Goal: Answer question/provide support: Share knowledge or assist other users

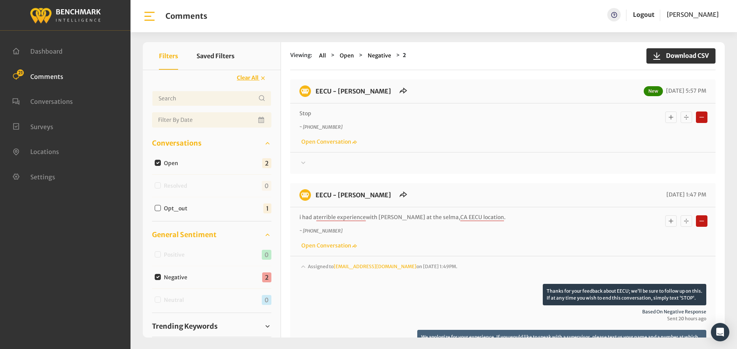
scroll to position [176, 0]
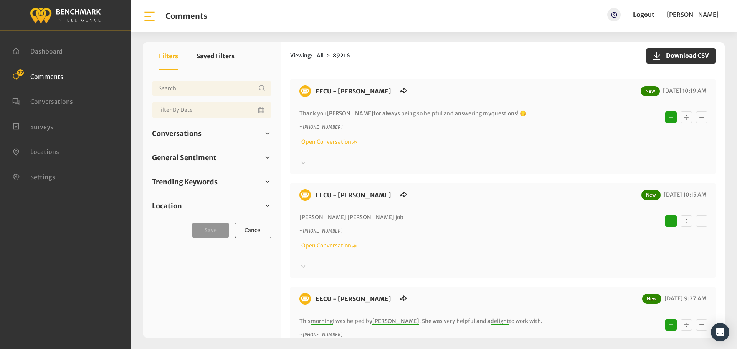
click at [40, 74] on span "Comments" at bounding box center [46, 77] width 33 height 8
click at [200, 134] on span "Conversations" at bounding box center [176, 134] width 49 height 10
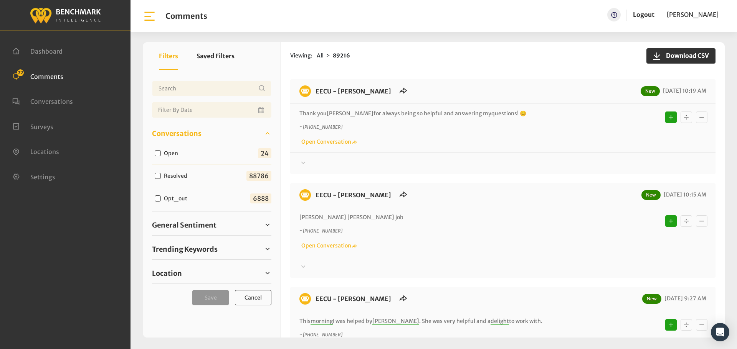
click at [156, 150] on input "Open" at bounding box center [158, 153] width 6 height 6
checkbox input "true"
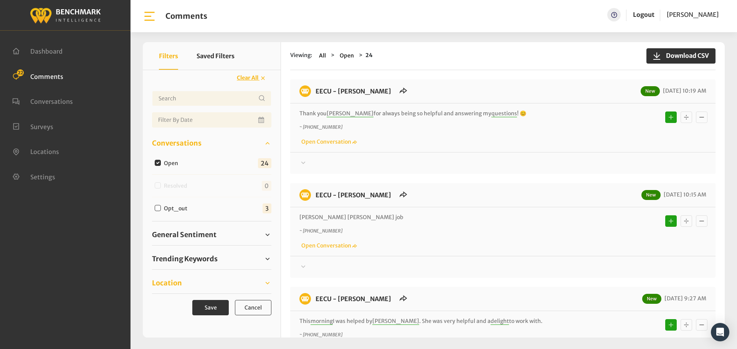
click at [178, 288] on span "Location" at bounding box center [167, 283] width 30 height 10
click at [157, 302] on input "Eecu - Selma Branch" at bounding box center [158, 303] width 6 height 6
checkbox input "true"
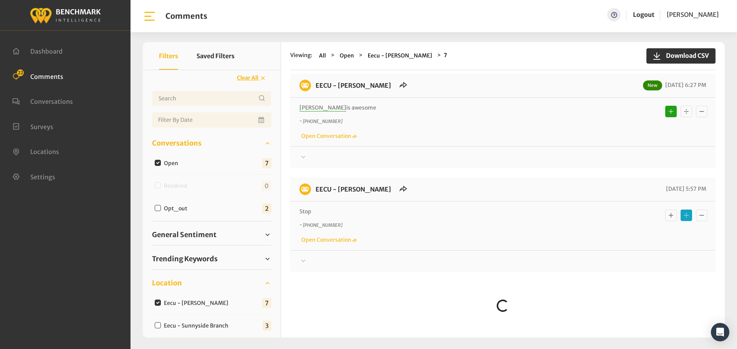
scroll to position [321, 0]
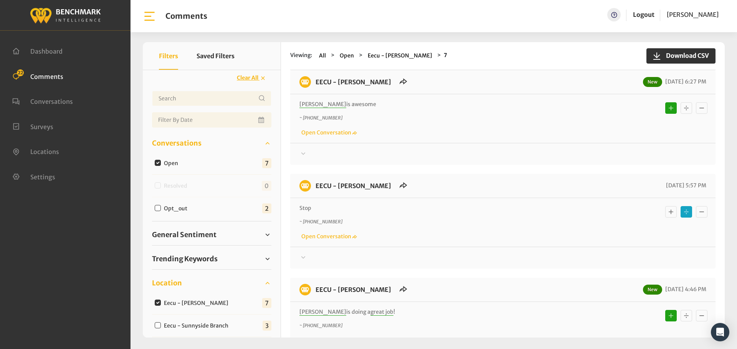
click at [317, 256] on div at bounding box center [502, 258] width 407 height 9
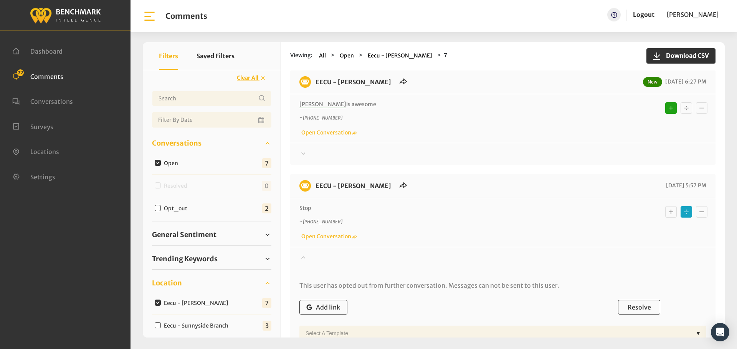
scroll to position [359, 0]
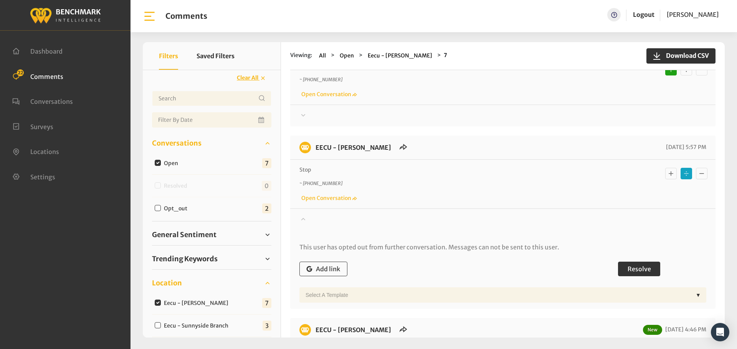
click at [637, 275] on button "Resolve" at bounding box center [639, 269] width 42 height 15
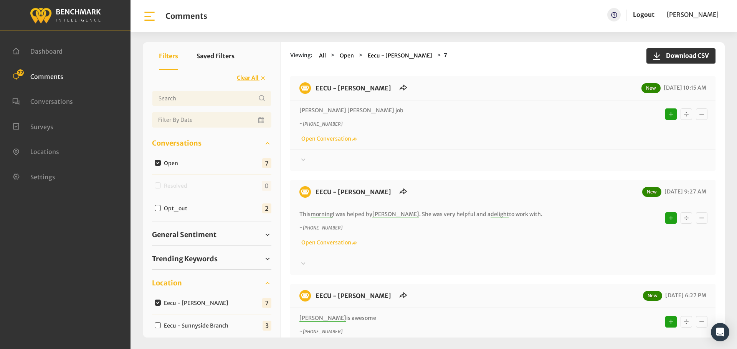
scroll to position [0, 0]
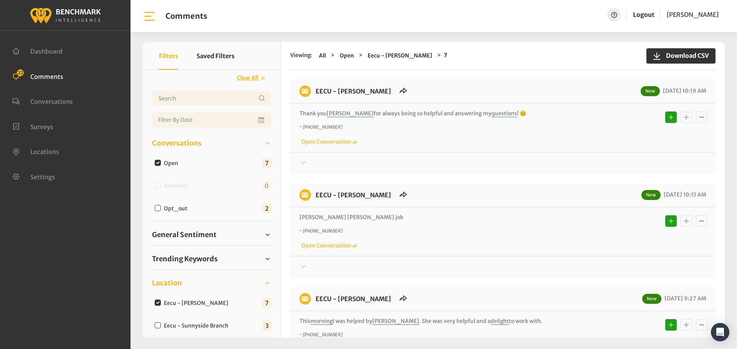
drag, startPoint x: 386, startPoint y: 206, endPoint x: 314, endPoint y: 92, distance: 134.0
copy div "EECU - Selma Branch New 10/07/2025 10:19 AM Thank you Marisol for always being …"
drag, startPoint x: 320, startPoint y: 162, endPoint x: 554, endPoint y: 192, distance: 236.7
click at [320, 162] on div at bounding box center [502, 163] width 407 height 9
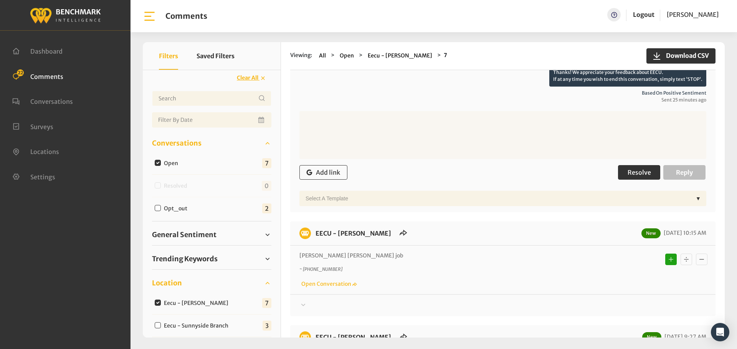
click at [640, 169] on span "Resolve" at bounding box center [638, 173] width 23 height 8
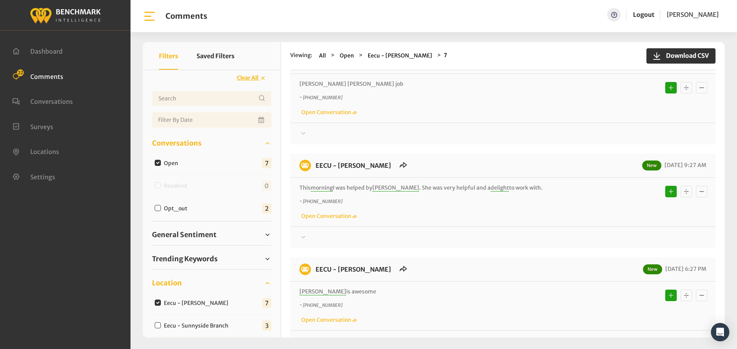
click at [310, 237] on div at bounding box center [502, 237] width 407 height 9
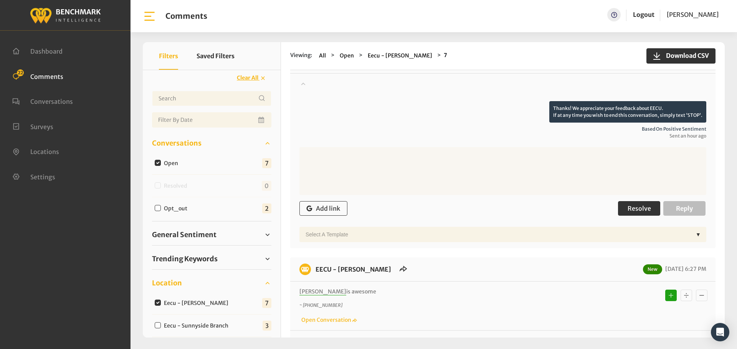
click at [630, 210] on span "Resolve" at bounding box center [638, 209] width 23 height 8
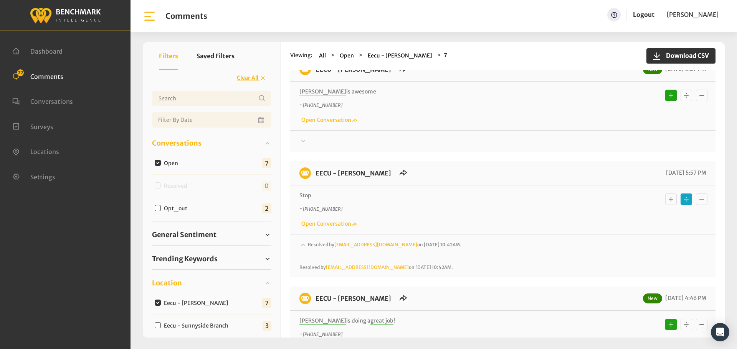
scroll to position [470, 0]
click at [320, 134] on div "Thanks! We appreciate your feedback about EECU. If at any time you wish to end …" at bounding box center [502, 138] width 425 height 16
click at [314, 143] on div at bounding box center [502, 140] width 407 height 9
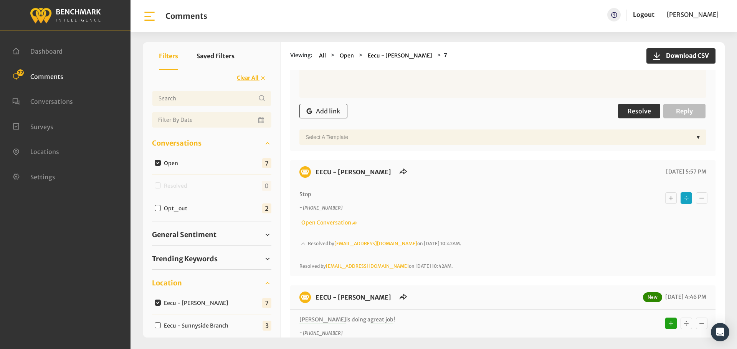
click at [641, 113] on span "Resolve" at bounding box center [638, 111] width 23 height 8
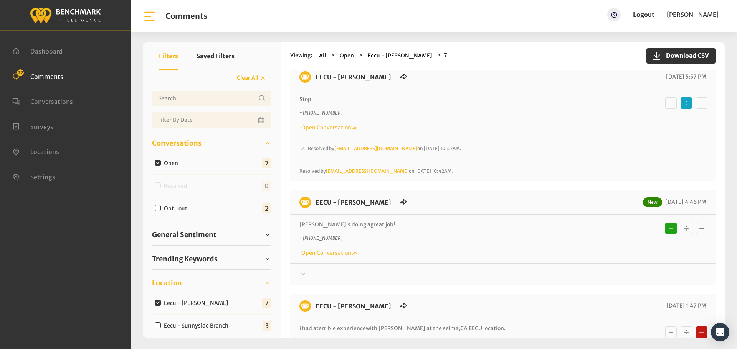
scroll to position [671, 0]
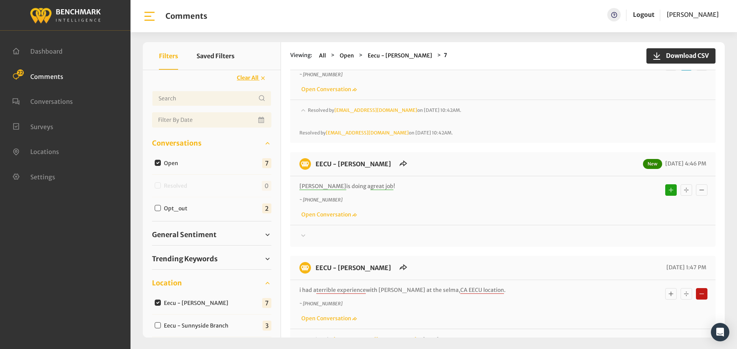
click at [302, 230] on div "Thanks! We appreciate your feedback about EECU. If at any time you wish to end …" at bounding box center [502, 233] width 425 height 16
click at [308, 237] on div at bounding box center [502, 236] width 407 height 9
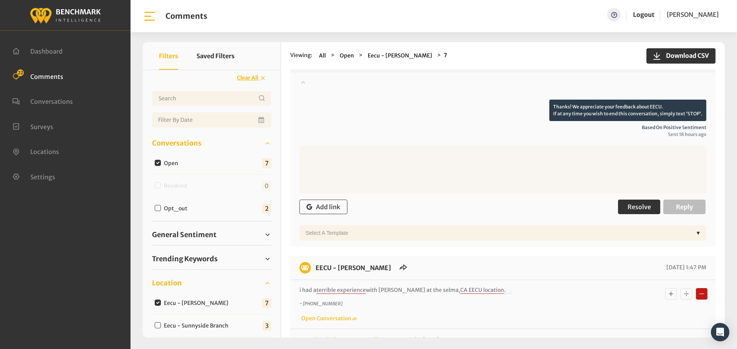
click at [627, 206] on span "Resolve" at bounding box center [638, 207] width 23 height 8
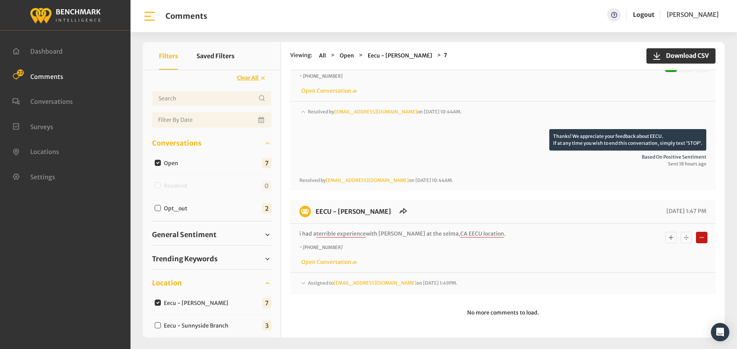
click at [159, 304] on input "Eecu - Selma Branch" at bounding box center [158, 303] width 6 height 6
checkbox input "false"
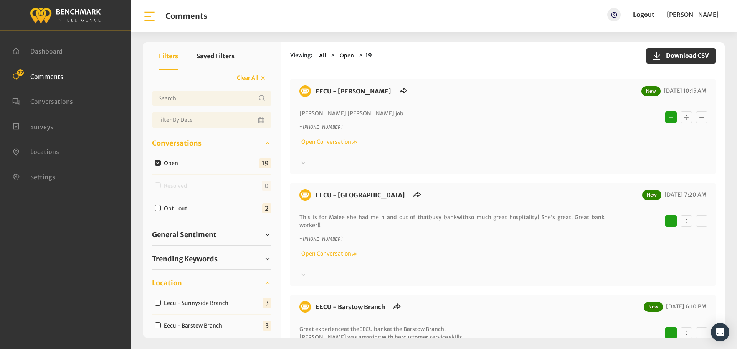
click at [158, 303] on input "Eecu - Sunnyside Branch" at bounding box center [158, 303] width 6 height 6
checkbox input "true"
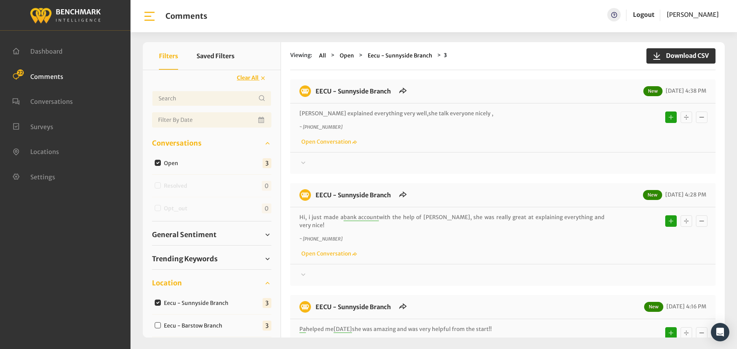
drag, startPoint x: 499, startPoint y: 237, endPoint x: 314, endPoint y: 80, distance: 242.3
click at [314, 80] on div "EECU - Sunnyside Branch New 10/06/2025 4:38 PM Rajwinder explained everything v…" at bounding box center [502, 234] width 425 height 311
copy div "EECU - Sunnyside Branch New 10/06/2025 4:38 PM Rajwinder explained everything v…"
click at [303, 164] on icon at bounding box center [303, 163] width 4 height 2
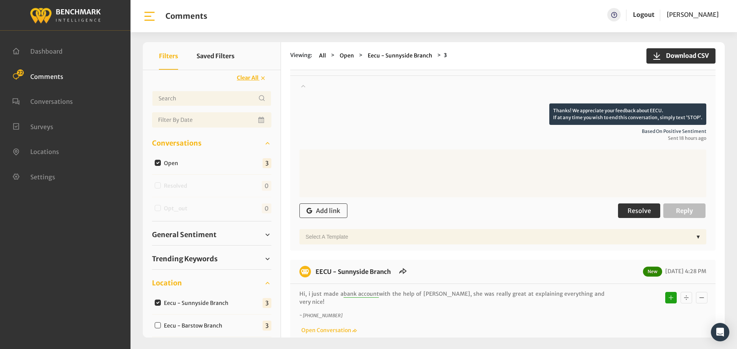
click at [645, 208] on span "Resolve" at bounding box center [638, 211] width 23 height 8
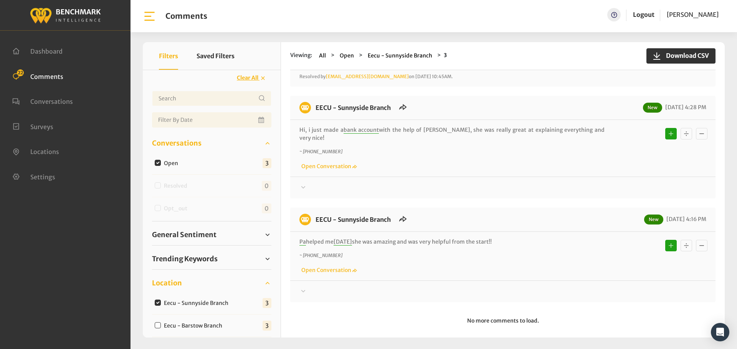
click at [305, 183] on icon at bounding box center [303, 187] width 8 height 9
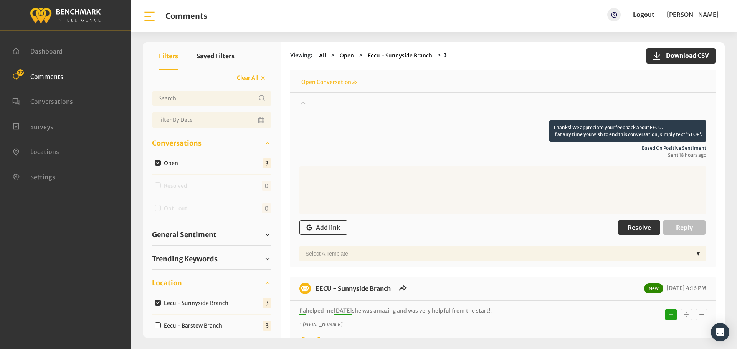
click at [639, 224] on span "Resolve" at bounding box center [638, 228] width 23 height 8
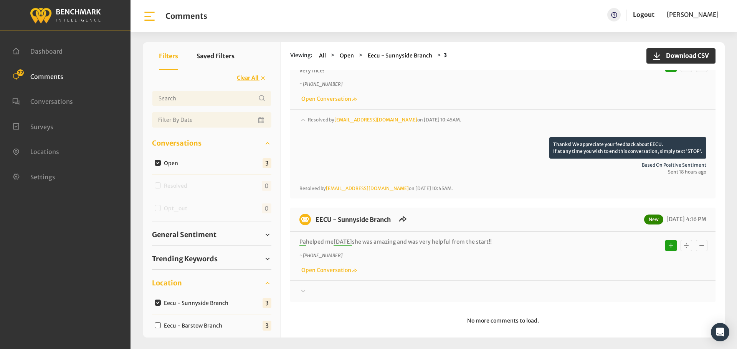
click at [309, 287] on div at bounding box center [502, 291] width 407 height 9
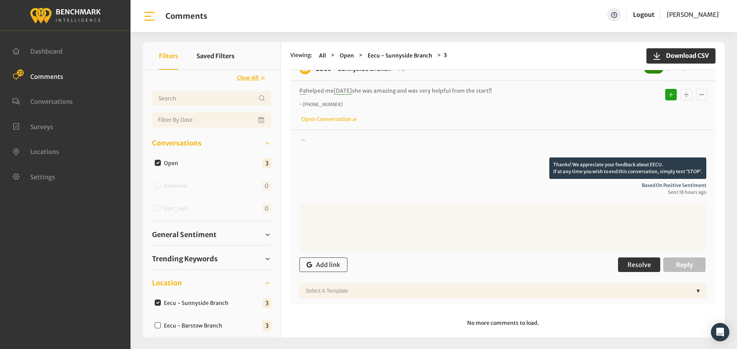
click at [639, 261] on span "Resolve" at bounding box center [638, 265] width 23 height 8
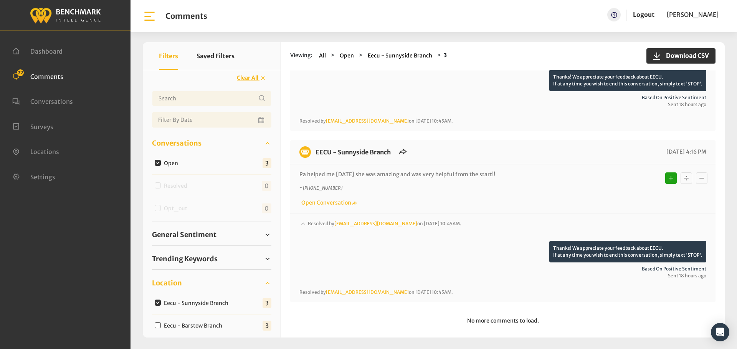
click at [157, 326] on input "Eecu - Barstow Branch" at bounding box center [158, 326] width 6 height 6
checkbox input "true"
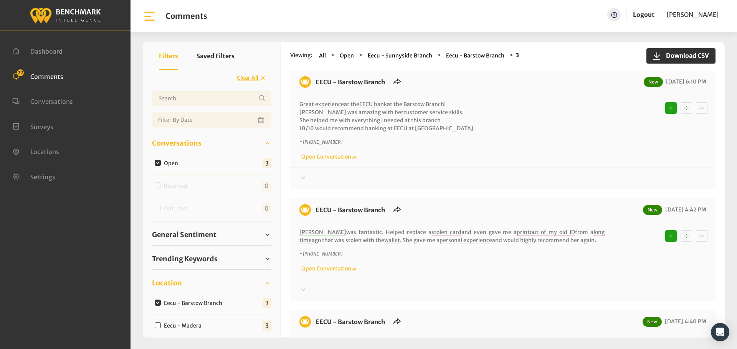
scroll to position [0, 0]
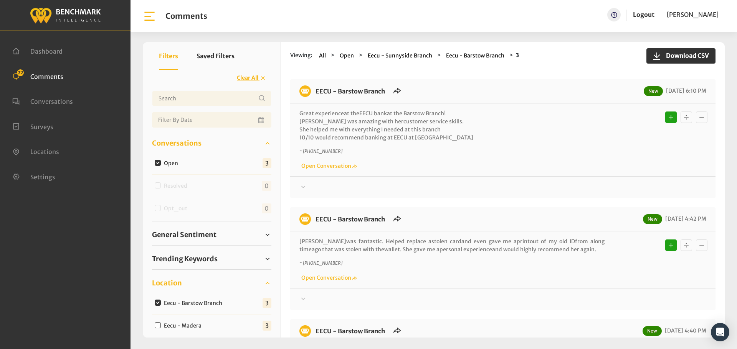
drag, startPoint x: 448, startPoint y: 234, endPoint x: 315, endPoint y: 90, distance: 196.3
click at [315, 90] on div "EECU - Barstow Branch New 10/06/2025 6:10 PM Great experience at the EECU bank …" at bounding box center [502, 246] width 425 height 335
copy div "EECU - Barstow Branch New 10/06/2025 6:10 PM Great experience at the EECU bank …"
drag, startPoint x: 318, startPoint y: 188, endPoint x: 323, endPoint y: 188, distance: 5.4
click at [318, 188] on div at bounding box center [502, 187] width 407 height 9
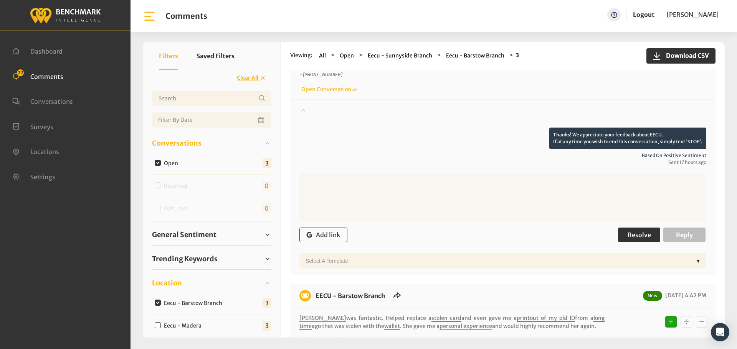
click at [645, 230] on button "Resolve" at bounding box center [639, 235] width 42 height 15
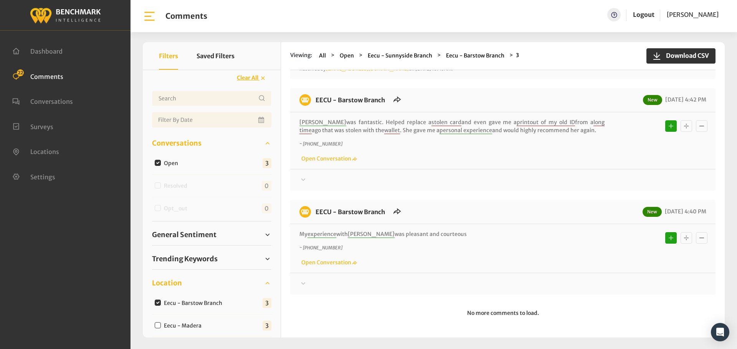
scroll to position [187, 0]
click at [316, 176] on div at bounding box center [502, 179] width 407 height 9
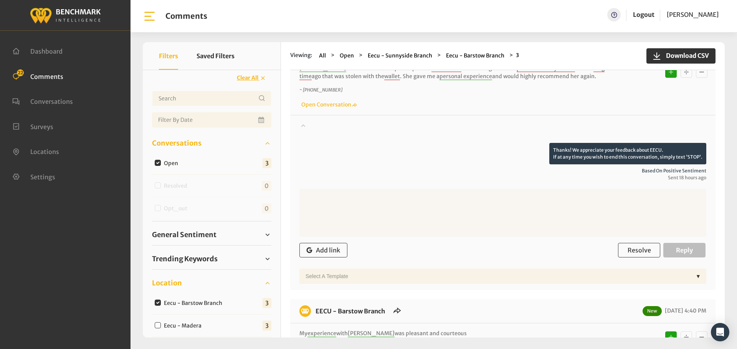
scroll to position [340, 0]
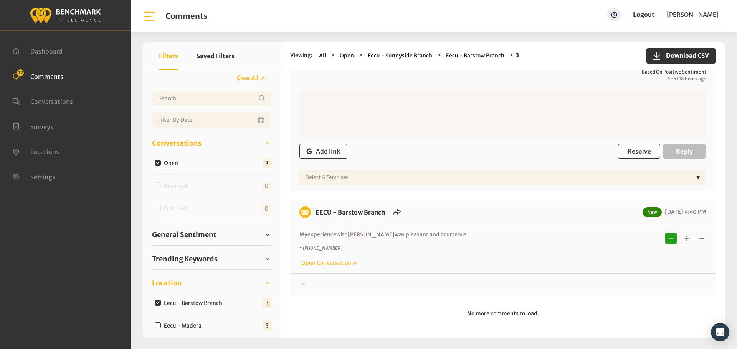
click at [628, 144] on div "Add link Resolve Reply" at bounding box center [502, 151] width 407 height 23
click at [630, 149] on span "Resolve" at bounding box center [638, 152] width 23 height 8
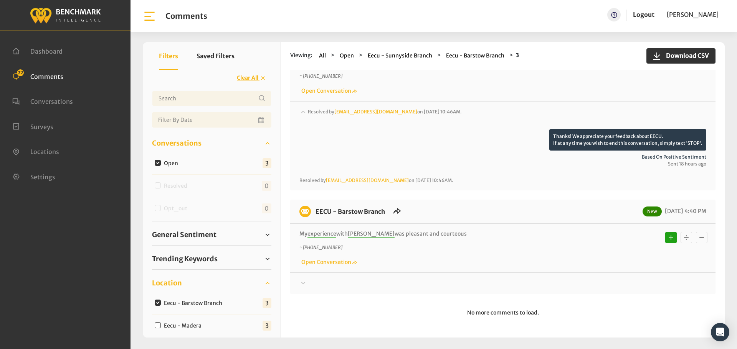
click at [307, 281] on div at bounding box center [502, 283] width 407 height 9
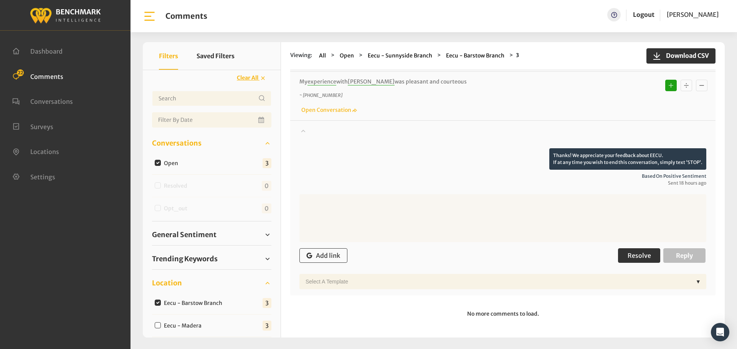
click at [636, 257] on span "Resolve" at bounding box center [638, 256] width 23 height 8
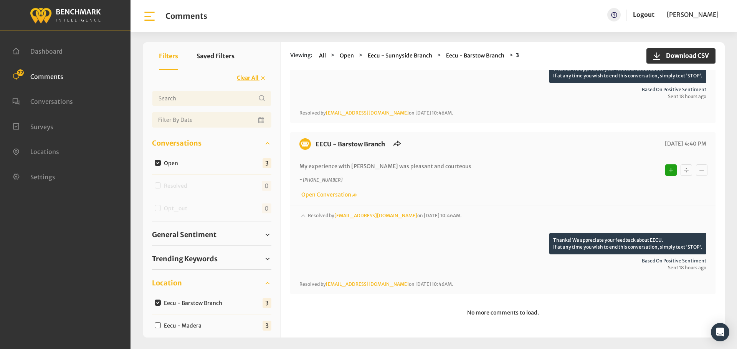
click at [158, 327] on input "Eecu - Madera" at bounding box center [158, 326] width 6 height 6
checkbox input "true"
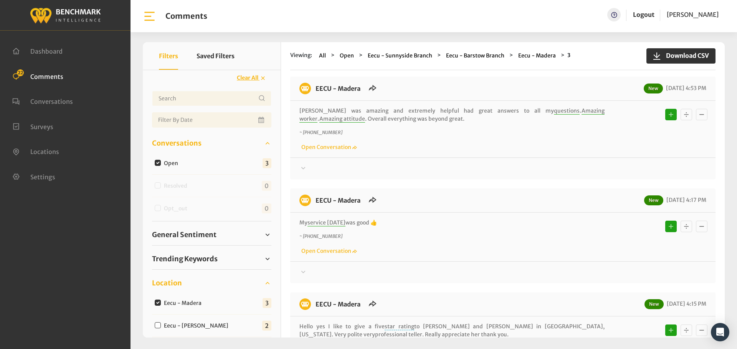
scroll to position [0, 0]
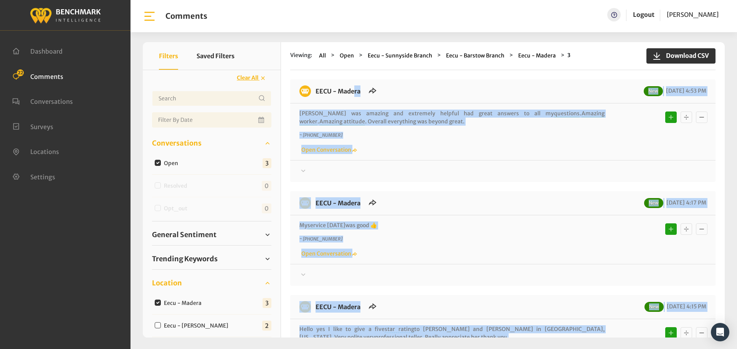
drag, startPoint x: 392, startPoint y: 236, endPoint x: 315, endPoint y: 100, distance: 156.4
click at [315, 100] on div "EECU - Madera New 10/06/2025 4:53 PM Breanna was amazing and extremely helpful …" at bounding box center [502, 238] width 425 height 319
copy div "EECU - Madera New 10/06/2025 4:53 PM Breanna was amazing and extremely helpful …"
click at [320, 169] on div at bounding box center [502, 171] width 407 height 9
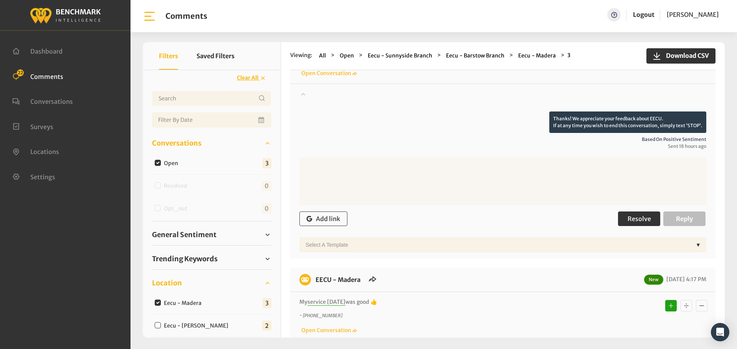
click at [635, 213] on button "Resolve" at bounding box center [639, 219] width 42 height 15
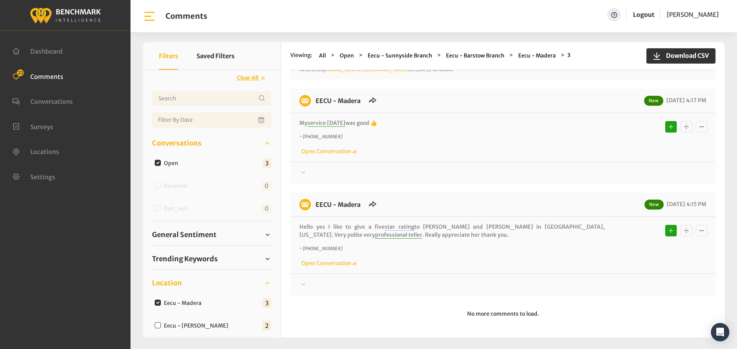
scroll to position [171, 0]
click at [322, 168] on div at bounding box center [502, 171] width 407 height 9
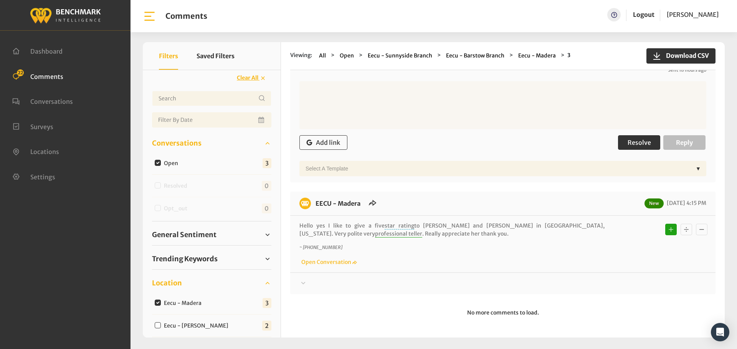
click at [636, 147] on button "Resolve" at bounding box center [639, 142] width 42 height 15
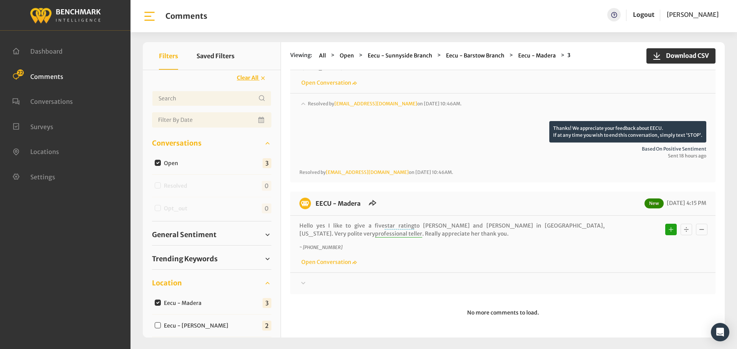
click at [315, 280] on div at bounding box center [502, 283] width 407 height 9
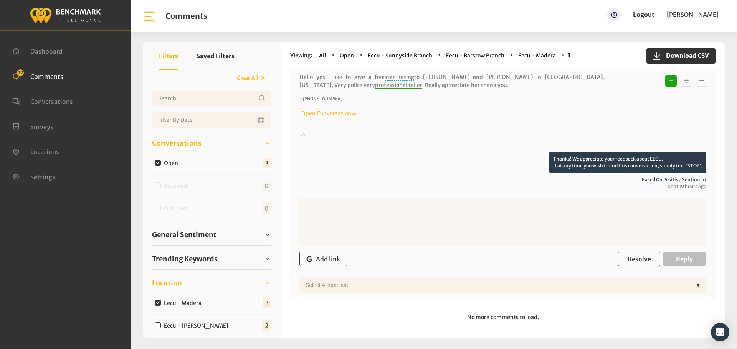
scroll to position [392, 0]
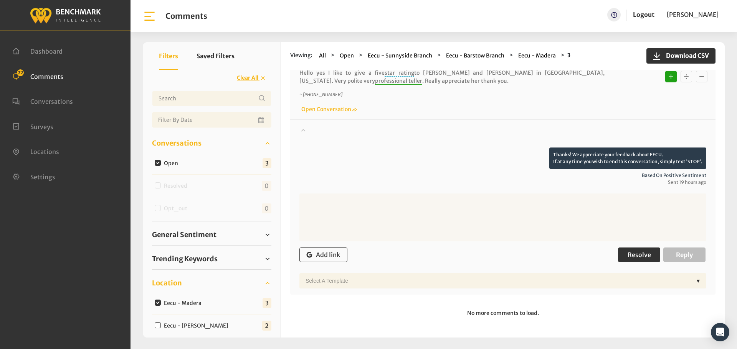
click at [637, 254] on span "Resolve" at bounding box center [638, 255] width 23 height 8
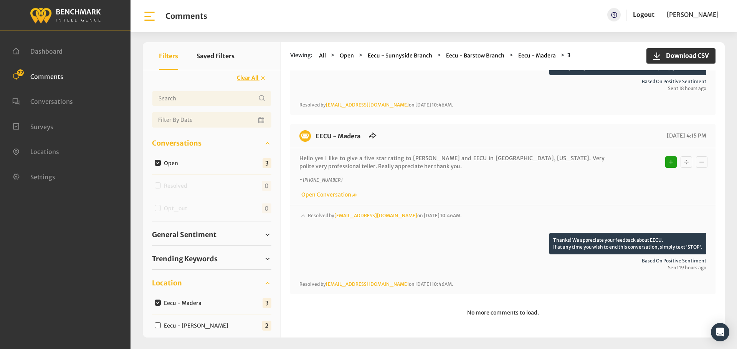
click at [158, 324] on input "Eecu - Selma Branch" at bounding box center [158, 326] width 6 height 6
checkbox input "true"
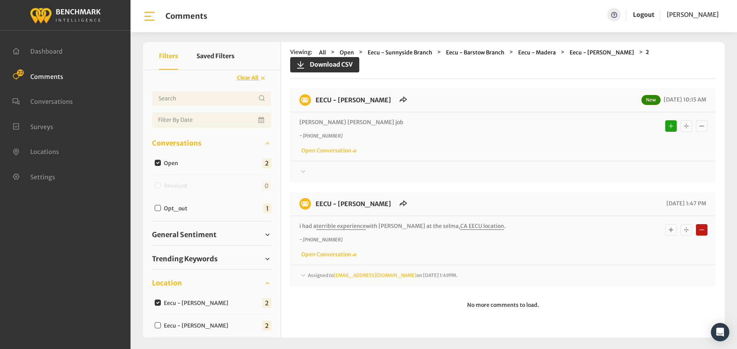
click at [311, 168] on div at bounding box center [502, 172] width 407 height 9
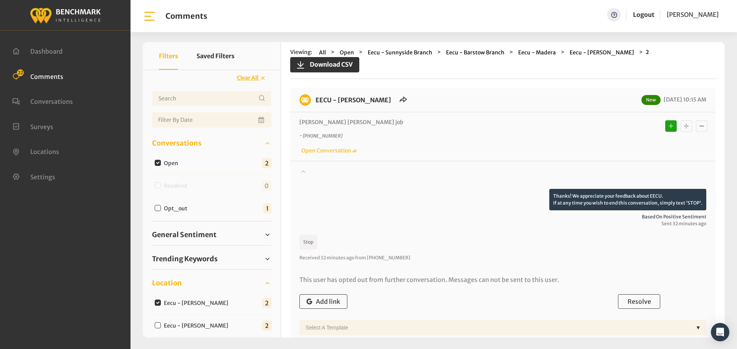
click at [311, 168] on div at bounding box center [502, 178] width 407 height 21
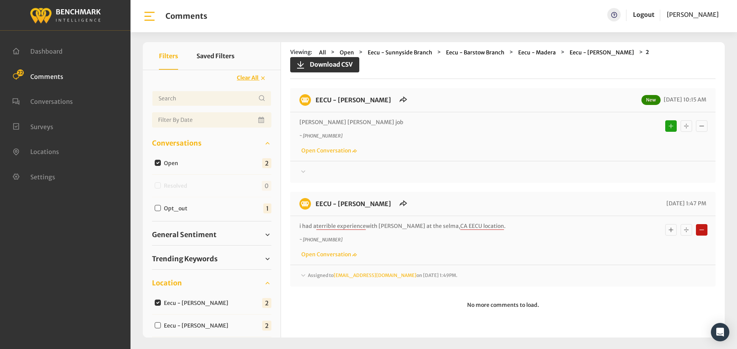
drag, startPoint x: 300, startPoint y: 167, endPoint x: 340, endPoint y: 162, distance: 40.9
click at [300, 167] on icon at bounding box center [303, 171] width 8 height 9
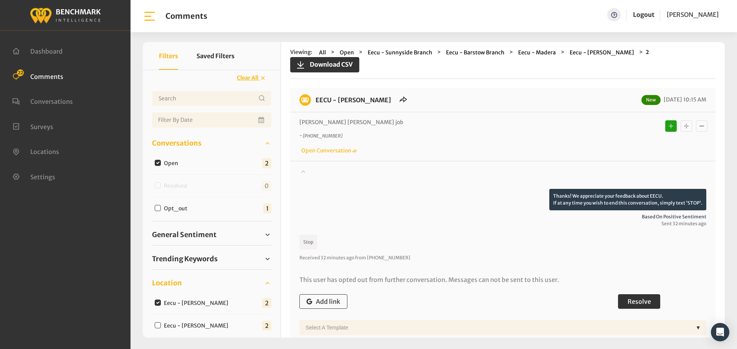
click at [641, 295] on button "Resolve" at bounding box center [639, 302] width 42 height 15
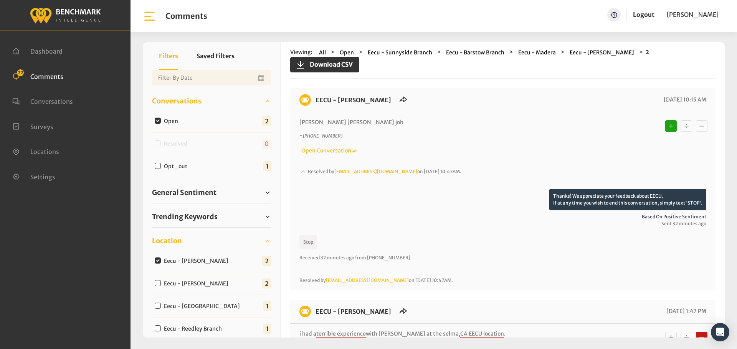
scroll to position [77, 0]
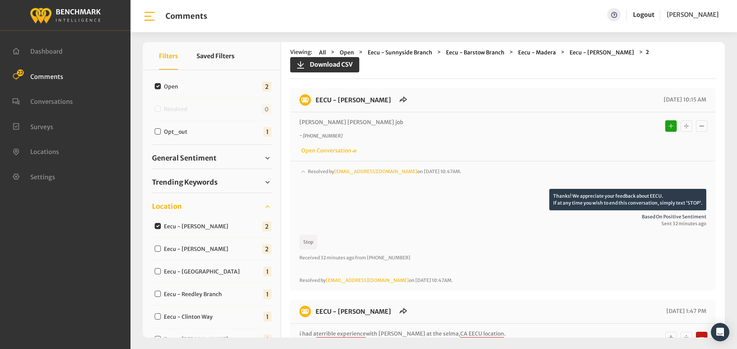
click at [158, 225] on input "Eecu - Selma Branch" at bounding box center [158, 226] width 6 height 6
checkbox input "false"
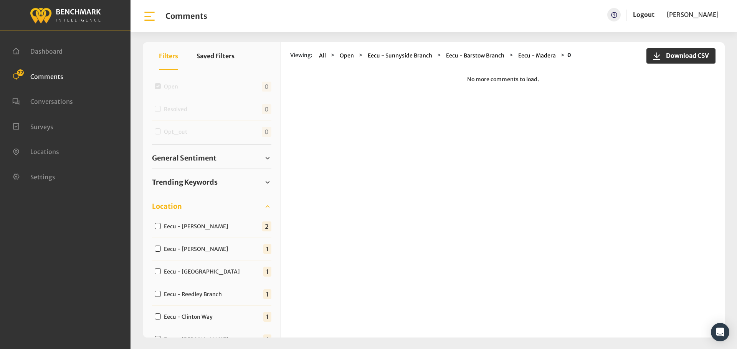
click at [158, 229] on input "Eecu - Clovis West" at bounding box center [158, 226] width 6 height 6
checkbox input "true"
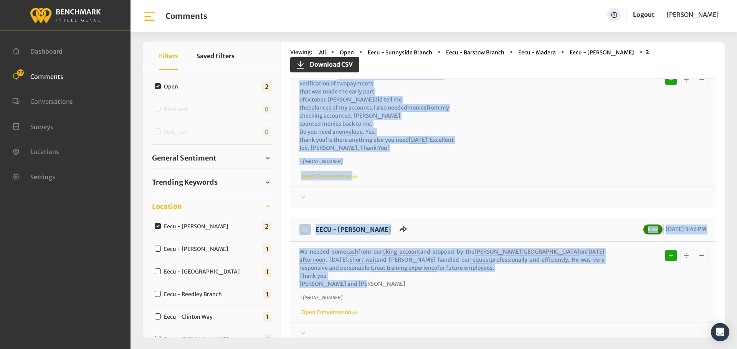
scroll to position [0, 0]
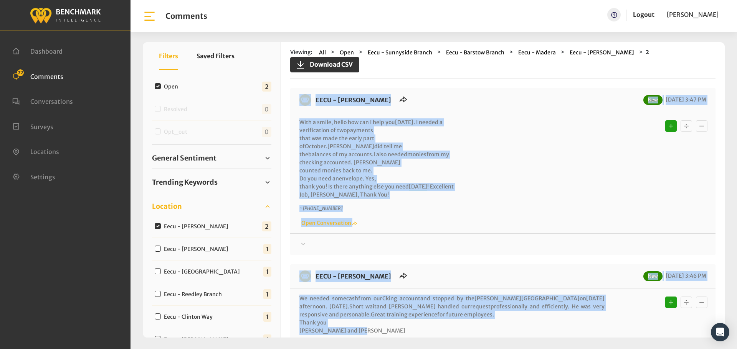
drag, startPoint x: 371, startPoint y: 244, endPoint x: 310, endPoint y: 77, distance: 177.4
click at [310, 77] on div "Viewing: All Open Eecu - Sunnyside Branch Eecu - Barstow Branch Eecu - Madera E…" at bounding box center [502, 190] width 443 height 296
copy div "EECU - Clovis West New 10/06/2025 3:47 PM With a smile, hello how can I help yo…"
click at [328, 240] on div at bounding box center [502, 244] width 407 height 9
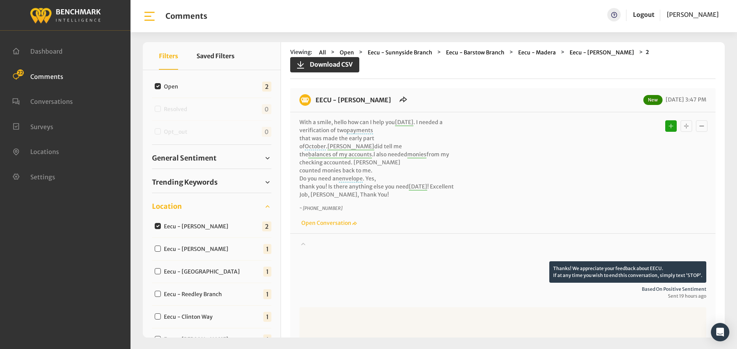
scroll to position [115, 0]
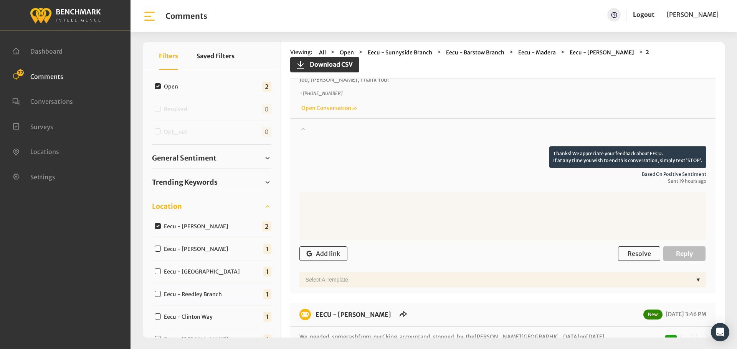
click at [657, 247] on div "Resolve Reply" at bounding box center [662, 254] width 88 height 15
click at [643, 250] on span "Resolve" at bounding box center [638, 254] width 23 height 8
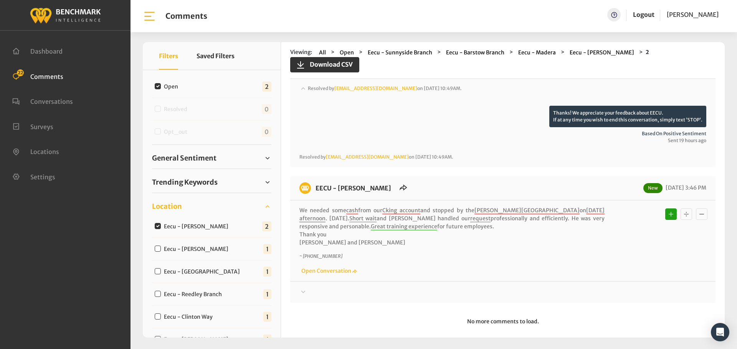
drag, startPoint x: 307, startPoint y: 284, endPoint x: 320, endPoint y: 284, distance: 13.0
click at [307, 288] on div at bounding box center [502, 292] width 407 height 9
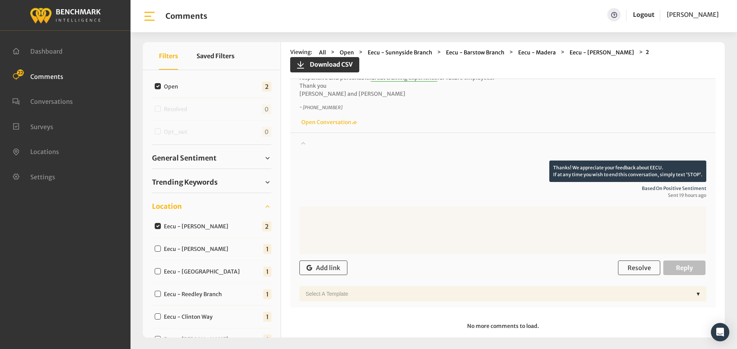
scroll to position [307, 0]
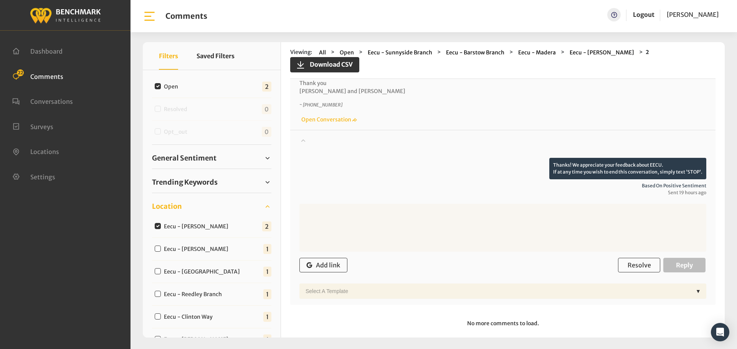
click at [636, 244] on form "Add link Resolve Reply Select a Template ▼" at bounding box center [502, 251] width 407 height 95
click at [637, 262] on span "Resolve" at bounding box center [638, 266] width 23 height 8
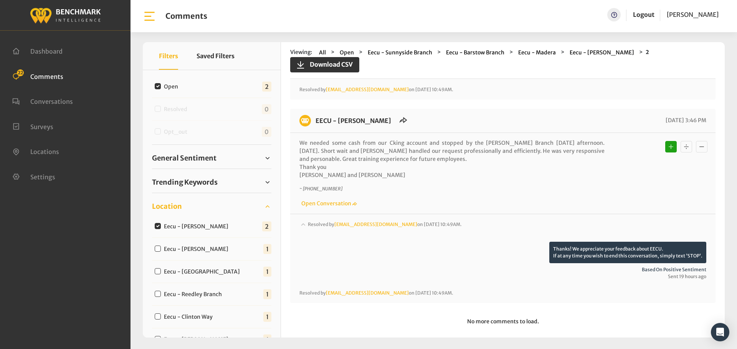
click at [156, 247] on input "Eecu - Selma Branch" at bounding box center [158, 249] width 6 height 6
checkbox input "true"
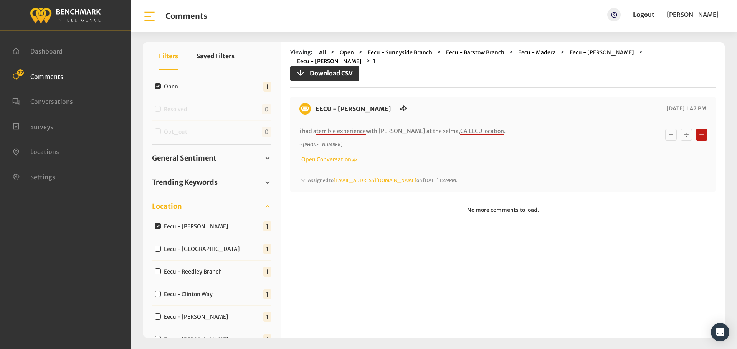
click at [160, 227] on input "Eecu - Selma Branch" at bounding box center [158, 226] width 6 height 6
checkbox input "false"
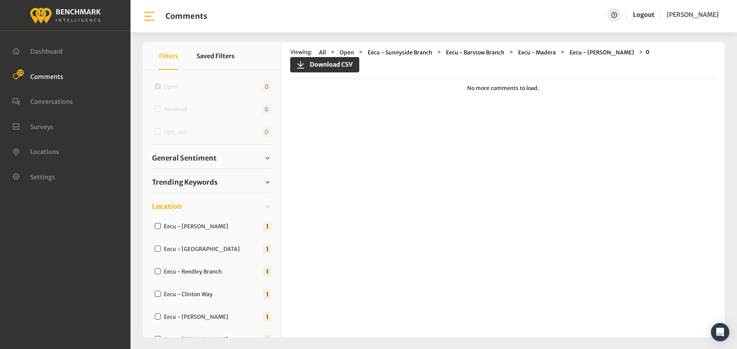
click at [157, 247] on input "Eecu - Clovis North Branch" at bounding box center [158, 249] width 6 height 6
checkbox input "true"
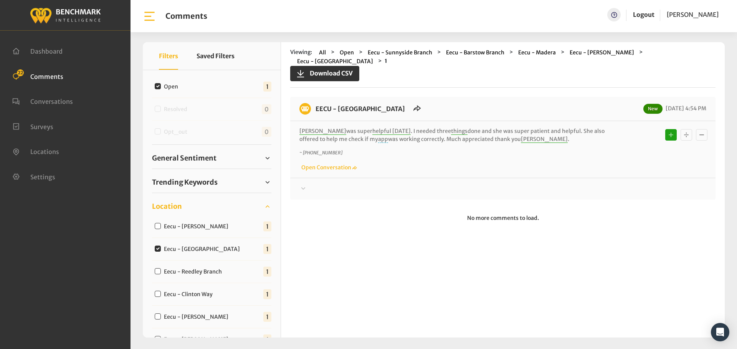
click at [312, 185] on div at bounding box center [502, 189] width 407 height 9
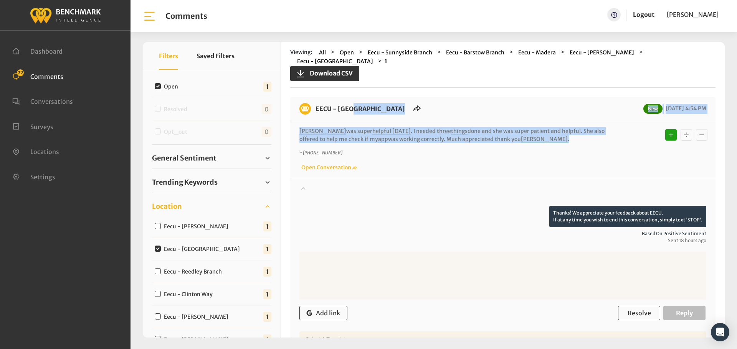
drag, startPoint x: 518, startPoint y: 132, endPoint x: 313, endPoint y: 99, distance: 207.9
click at [313, 99] on div "EECU - Clovis North Branch New 10/06/2025 4:54 PM Angie was super helpful today…" at bounding box center [502, 225] width 425 height 256
copy div "EECU - Clovis North Branch New 10/06/2025 4:54 PM Angie was super helpful today…"
click at [638, 310] on span "Resolve" at bounding box center [638, 314] width 23 height 8
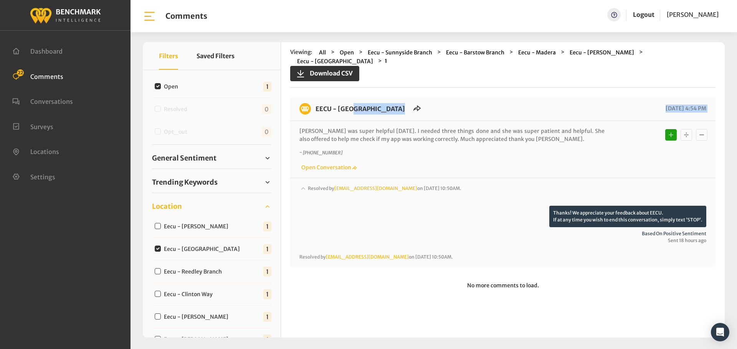
click at [157, 270] on input "Eecu - Reedley Branch" at bounding box center [158, 272] width 6 height 6
checkbox input "true"
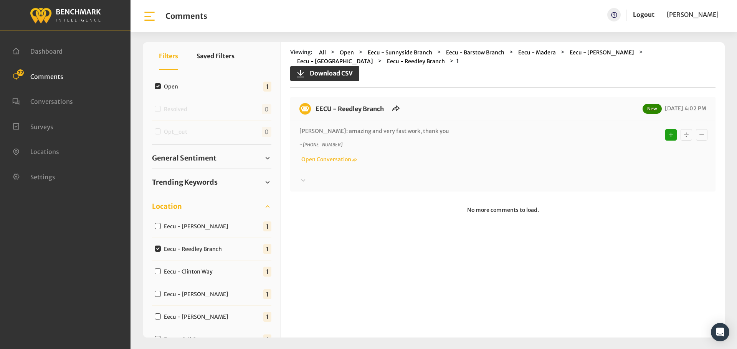
click at [308, 182] on div at bounding box center [502, 180] width 407 height 9
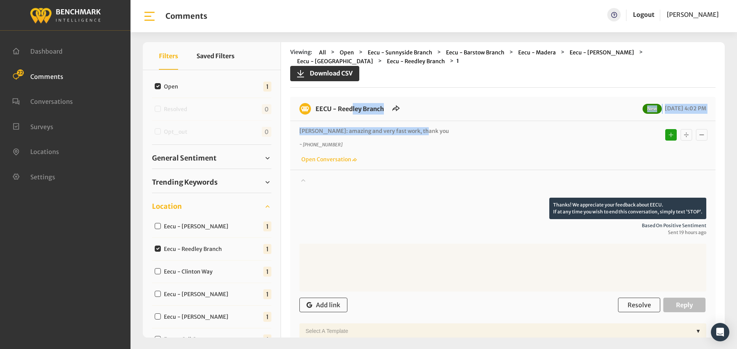
drag, startPoint x: 425, startPoint y: 132, endPoint x: 314, endPoint y: 108, distance: 113.6
click at [314, 108] on div "EECU - Reedley Branch New 10/06/2025 4:02 PM Cassie: amazing and very fast work…" at bounding box center [502, 221] width 425 height 248
copy div "EECU - Reedley Branch New 10/06/2025 4:02 PM Cassie: amazing and very fast work…"
click at [640, 310] on button "Resolve" at bounding box center [639, 305] width 42 height 15
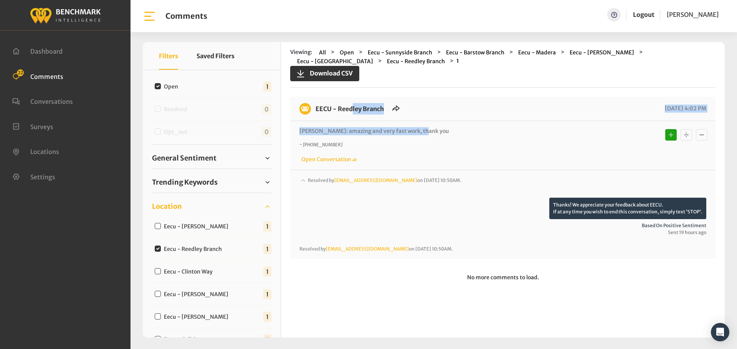
click at [157, 273] on input "Eecu - Clinton Way" at bounding box center [158, 272] width 6 height 6
checkbox input "true"
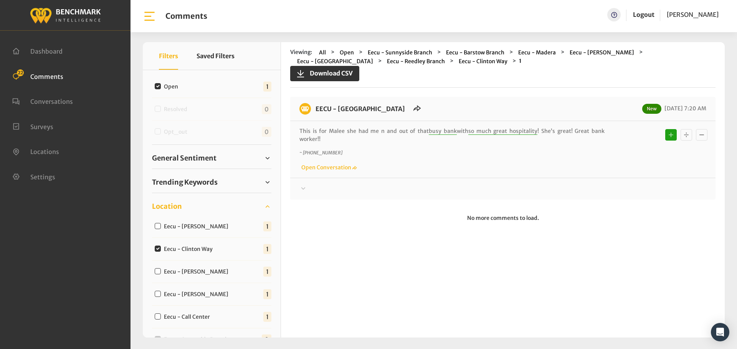
click at [305, 184] on icon at bounding box center [303, 188] width 8 height 9
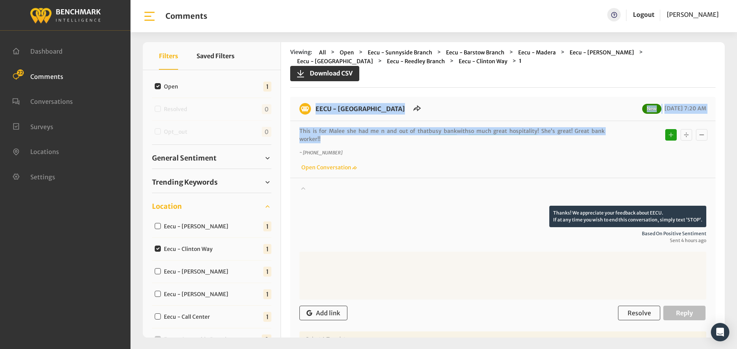
drag, startPoint x: 614, startPoint y: 130, endPoint x: 309, endPoint y: 112, distance: 305.5
click at [309, 112] on div "EECU - Clinton Way New 10/07/2025 7:20 AM This is for Malee she had me n and ou…" at bounding box center [502, 225] width 425 height 256
copy div "EECU - Clinton Way New 10/07/2025 7:20 AM This is for Malee she had me n and ou…"
click at [635, 310] on span "Resolve" at bounding box center [638, 314] width 23 height 8
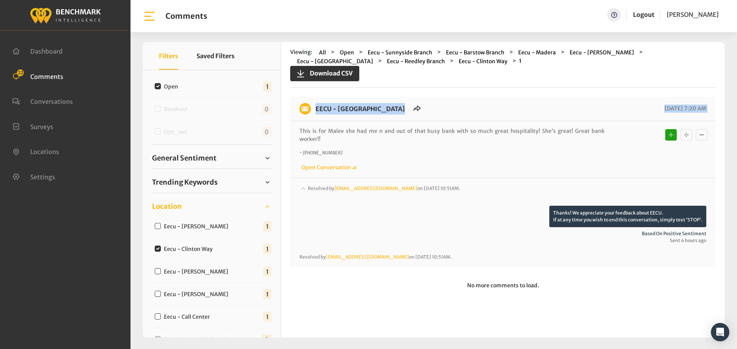
click at [159, 269] on input "Eecu - Perrin" at bounding box center [158, 272] width 6 height 6
checkbox input "true"
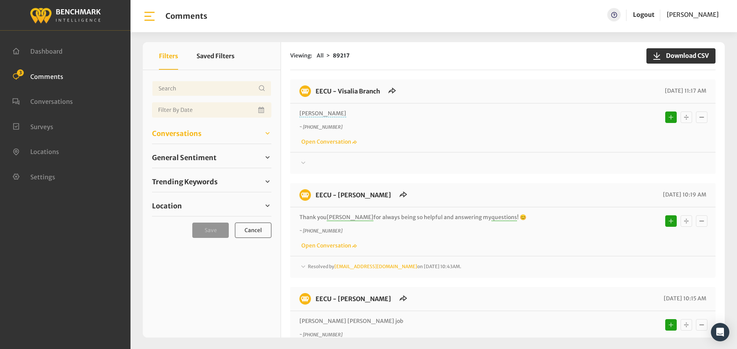
click at [194, 134] on span "Conversations" at bounding box center [176, 134] width 49 height 10
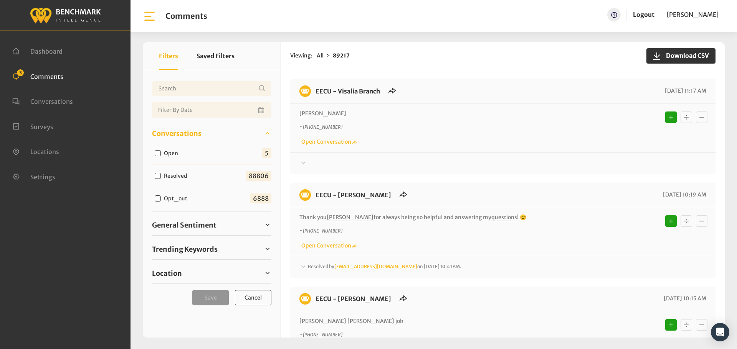
click at [158, 153] on input "Open" at bounding box center [158, 153] width 6 height 6
checkbox input "true"
